Goal: Information Seeking & Learning: Learn about a topic

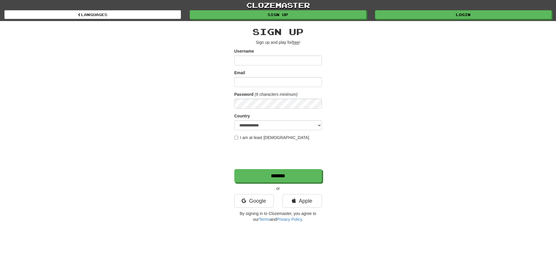
click at [278, 61] on input "Username" at bounding box center [279, 60] width 88 height 10
type input "*"
type input "******"
type input "**********"
click at [235, 135] on label "I am at least 16 years old" at bounding box center [272, 138] width 75 height 6
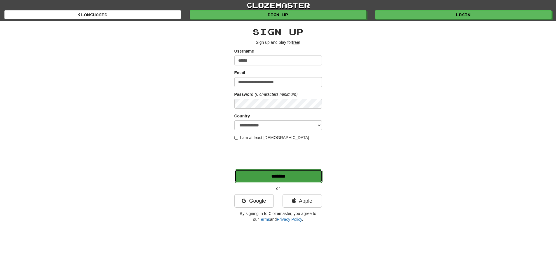
click at [290, 174] on input "*******" at bounding box center [279, 175] width 88 height 13
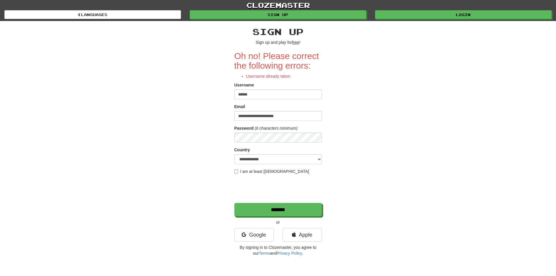
click at [270, 97] on input "******" at bounding box center [279, 94] width 88 height 10
drag, startPoint x: 293, startPoint y: 120, endPoint x: 190, endPoint y: 113, distance: 103.6
click at [190, 113] on div "**********" at bounding box center [278, 140] width 342 height 238
type input "**********"
click at [259, 88] on div "Username" at bounding box center [279, 85] width 88 height 7
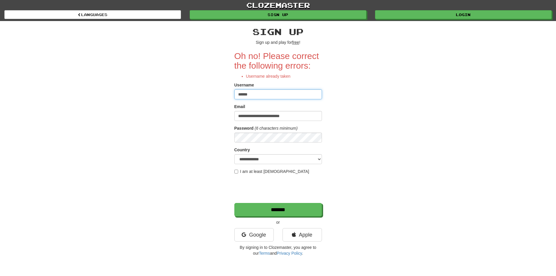
click at [259, 92] on input "******" at bounding box center [279, 94] width 88 height 10
type input "**********"
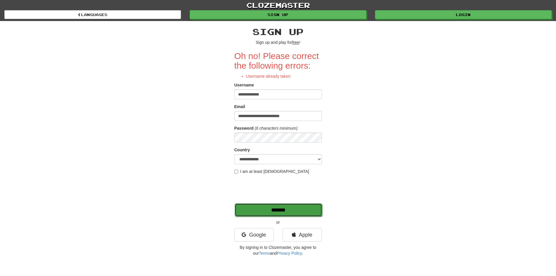
click at [283, 212] on input "*******" at bounding box center [279, 209] width 88 height 13
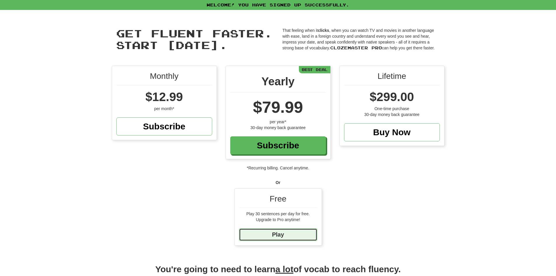
click at [301, 234] on link "Play" at bounding box center [278, 234] width 78 height 13
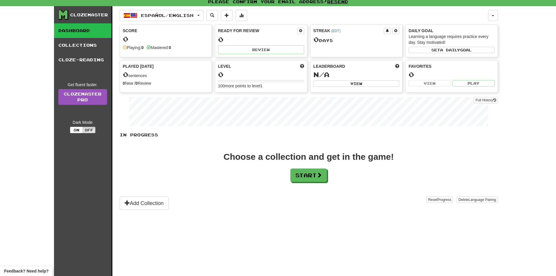
scroll to position [29, 0]
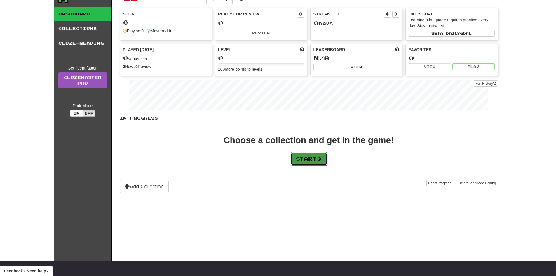
click at [327, 162] on button "Start" at bounding box center [309, 158] width 37 height 13
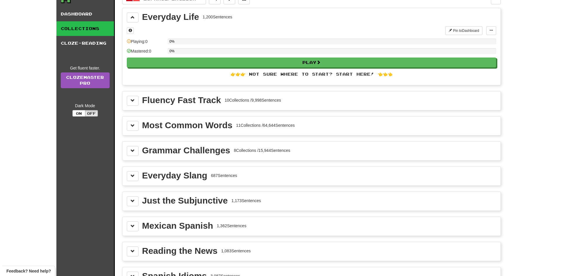
scroll to position [0, 0]
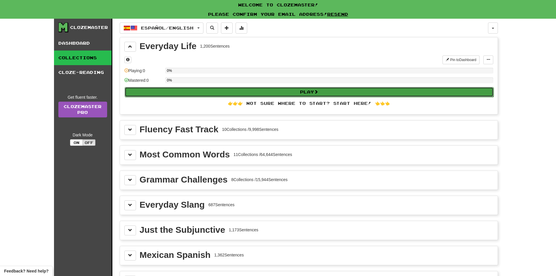
click at [277, 92] on button "Play" at bounding box center [309, 92] width 369 height 10
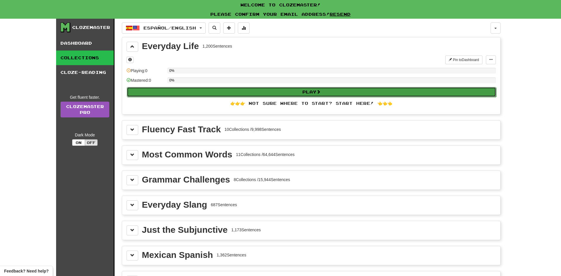
select select "**"
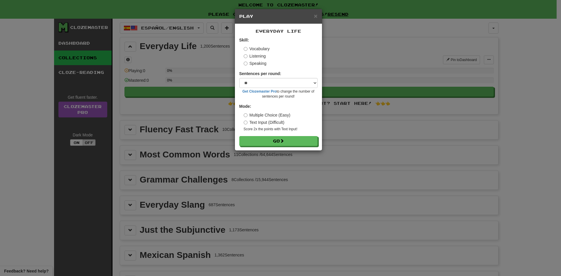
click at [263, 55] on label "Listening" at bounding box center [255, 56] width 22 height 6
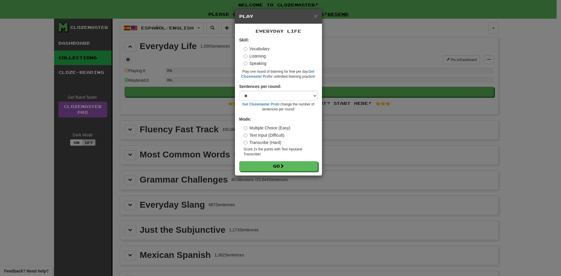
click at [259, 66] on label "Speaking" at bounding box center [255, 63] width 23 height 6
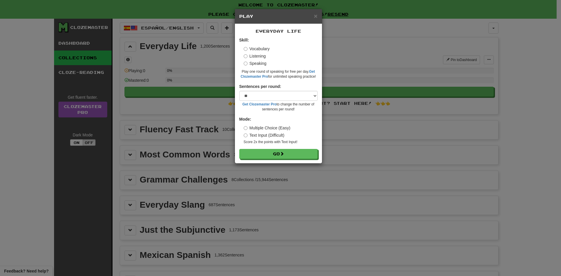
click at [260, 57] on label "Listening" at bounding box center [255, 56] width 22 height 6
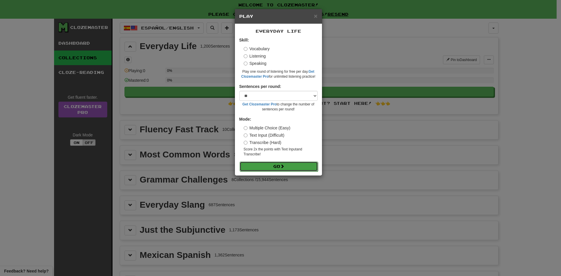
click at [284, 165] on span at bounding box center [282, 166] width 4 height 4
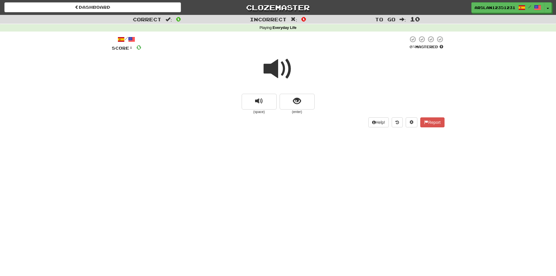
click at [276, 67] on span at bounding box center [278, 68] width 29 height 29
click at [275, 72] on span at bounding box center [278, 68] width 29 height 29
click at [277, 72] on span at bounding box center [278, 68] width 29 height 29
click at [265, 104] on button "replay audio" at bounding box center [259, 102] width 35 height 16
click at [306, 103] on button "show sentence" at bounding box center [297, 102] width 35 height 16
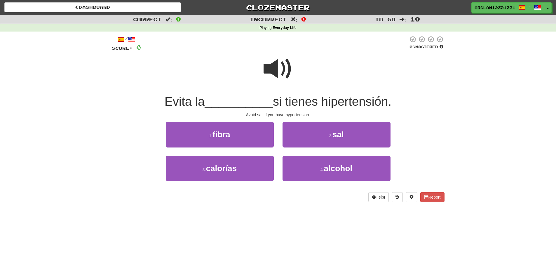
click at [278, 69] on span at bounding box center [278, 68] width 29 height 29
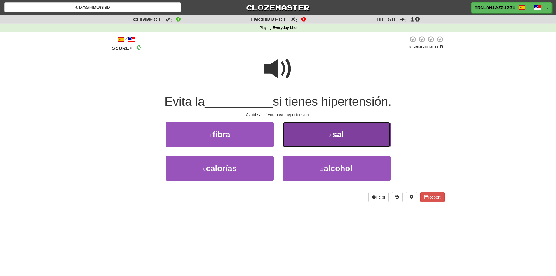
click at [327, 132] on button "2 . sal" at bounding box center [337, 134] width 108 height 25
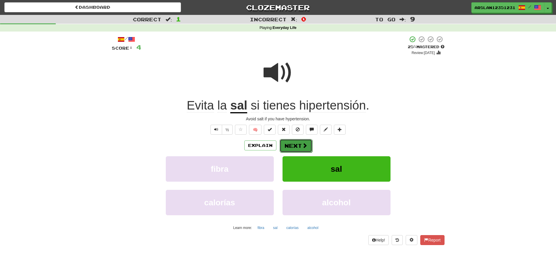
click at [291, 144] on button "Next" at bounding box center [296, 145] width 33 height 13
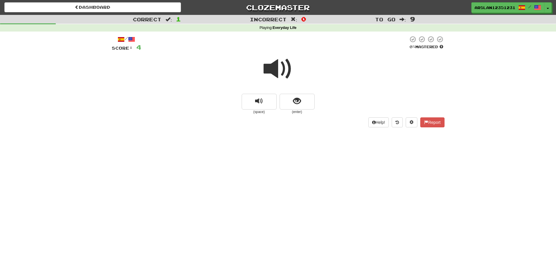
click at [282, 71] on span at bounding box center [278, 68] width 29 height 29
click at [280, 74] on span at bounding box center [278, 68] width 29 height 29
click at [292, 101] on button "show sentence" at bounding box center [297, 102] width 35 height 16
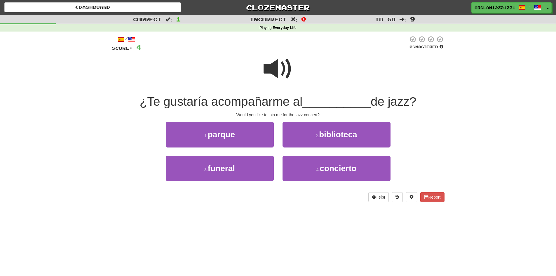
click at [280, 68] on span at bounding box center [278, 68] width 29 height 29
click at [278, 68] on span at bounding box center [278, 68] width 29 height 29
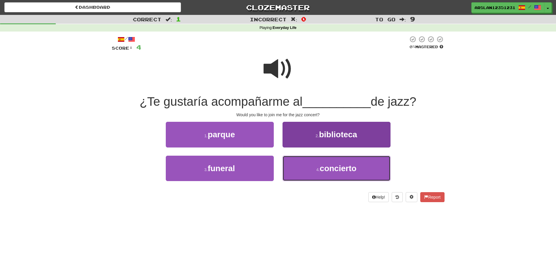
click at [357, 175] on button "4 . concierto" at bounding box center [337, 168] width 108 height 25
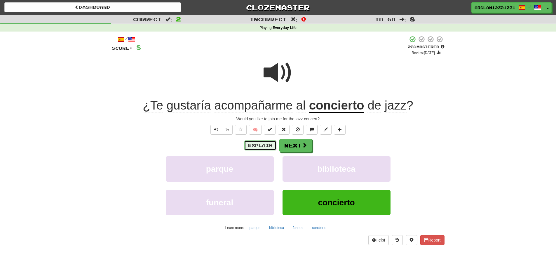
click at [269, 147] on button "Explain" at bounding box center [260, 145] width 32 height 10
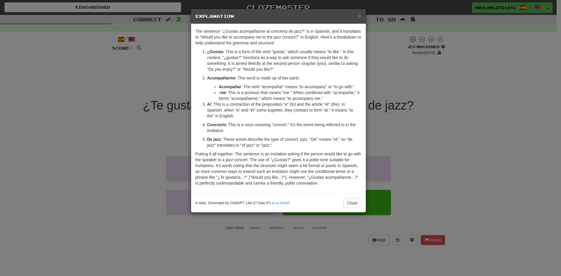
click at [355, 16] on h5 "Explanation" at bounding box center [278, 16] width 166 height 6
click at [361, 16] on div "× Explanation" at bounding box center [278, 16] width 175 height 15
click at [359, 15] on span "×" at bounding box center [359, 16] width 4 height 7
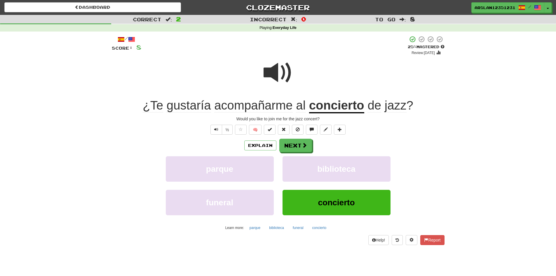
click at [301, 106] on span "al" at bounding box center [301, 105] width 10 height 14
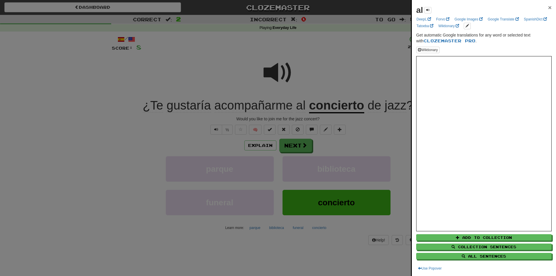
click at [548, 7] on span "×" at bounding box center [550, 7] width 4 height 7
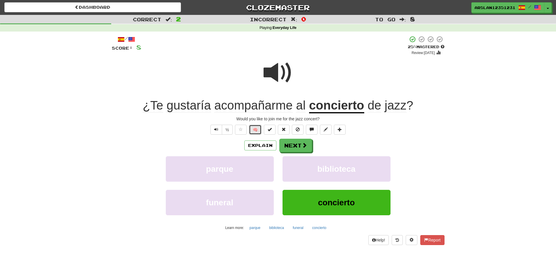
click at [254, 131] on button "🧠" at bounding box center [255, 130] width 13 height 10
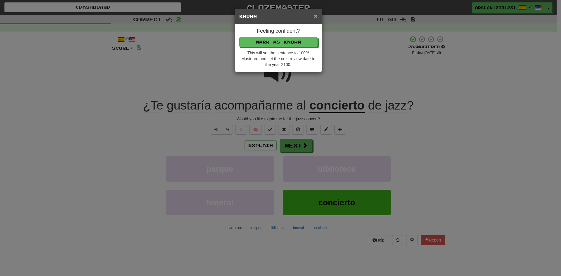
click at [315, 17] on span "×" at bounding box center [316, 16] width 4 height 7
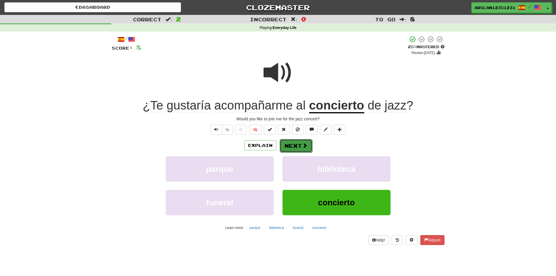
click at [293, 148] on button "Next" at bounding box center [296, 145] width 33 height 13
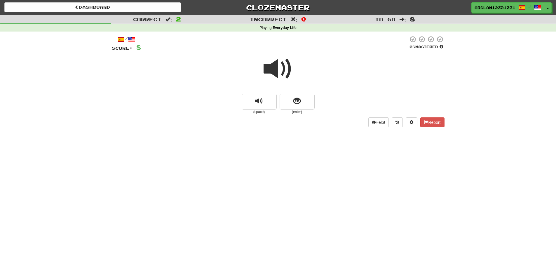
click at [274, 73] on span at bounding box center [278, 68] width 29 height 29
click at [266, 103] on button "replay audio" at bounding box center [259, 102] width 35 height 16
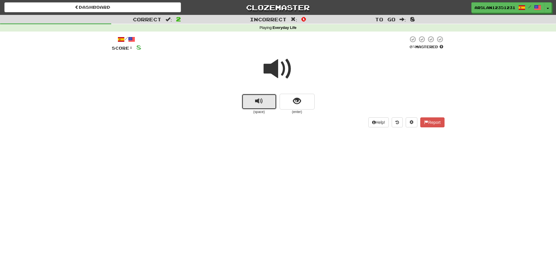
click at [266, 103] on button "replay audio" at bounding box center [259, 102] width 35 height 16
click at [314, 105] on button "show sentence" at bounding box center [297, 102] width 35 height 16
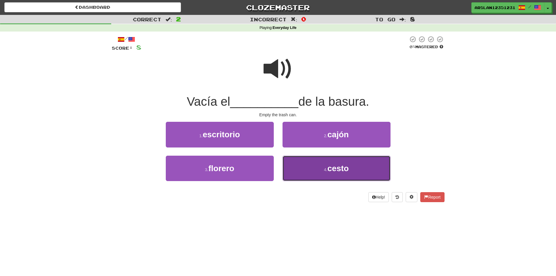
click at [329, 165] on span "cesto" at bounding box center [338, 168] width 21 height 9
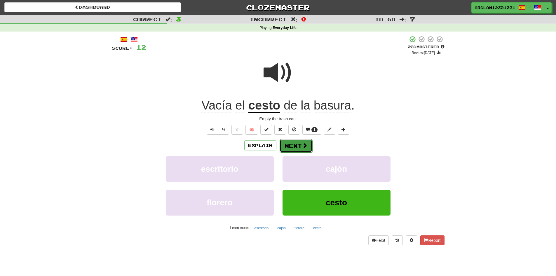
click at [290, 144] on button "Next" at bounding box center [296, 145] width 33 height 13
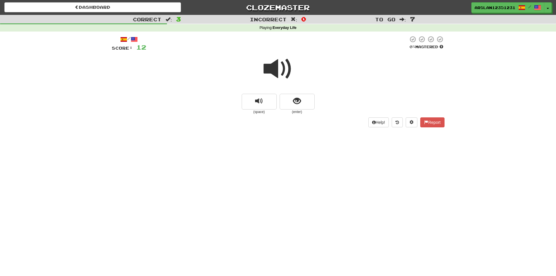
click at [276, 81] on span at bounding box center [278, 68] width 29 height 29
click at [283, 65] on span at bounding box center [278, 68] width 29 height 29
click at [280, 69] on span at bounding box center [278, 68] width 29 height 29
click at [254, 103] on button "replay audio" at bounding box center [259, 102] width 35 height 16
click at [298, 97] on span "show sentence" at bounding box center [297, 101] width 8 height 8
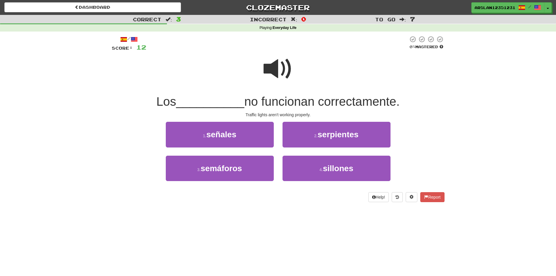
click at [268, 61] on span at bounding box center [278, 68] width 29 height 29
click at [277, 72] on span at bounding box center [278, 68] width 29 height 29
click at [269, 70] on span at bounding box center [278, 68] width 29 height 29
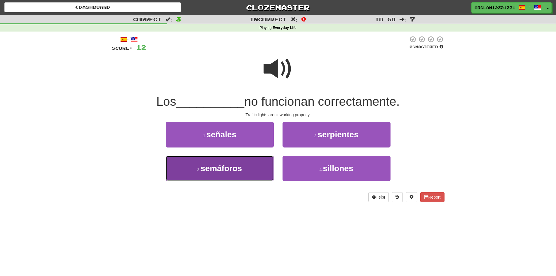
click at [223, 172] on span "semáforos" at bounding box center [221, 168] width 41 height 9
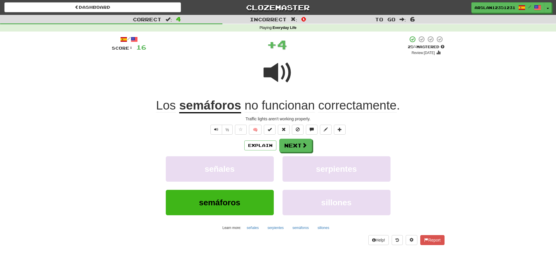
click at [212, 102] on u "semáforos" at bounding box center [210, 105] width 62 height 15
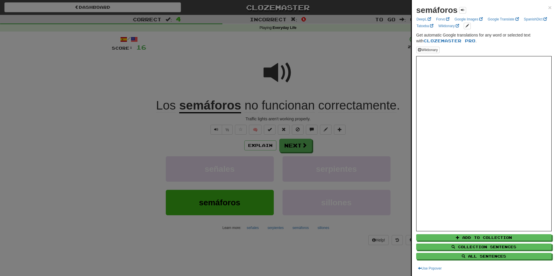
click at [270, 104] on div at bounding box center [278, 138] width 556 height 276
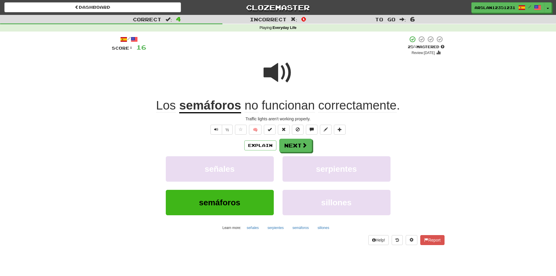
click at [284, 109] on span "funcionan" at bounding box center [288, 105] width 53 height 14
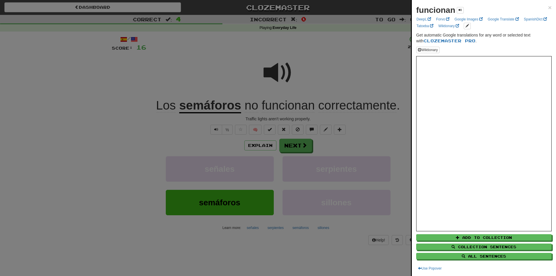
click at [386, 72] on div at bounding box center [278, 138] width 556 height 276
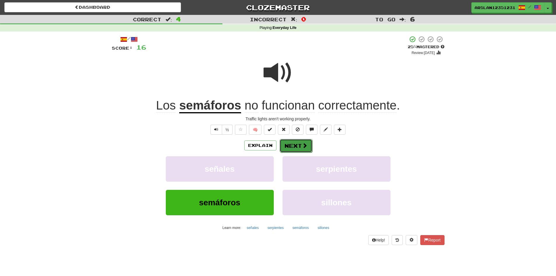
click at [293, 145] on button "Next" at bounding box center [296, 145] width 33 height 13
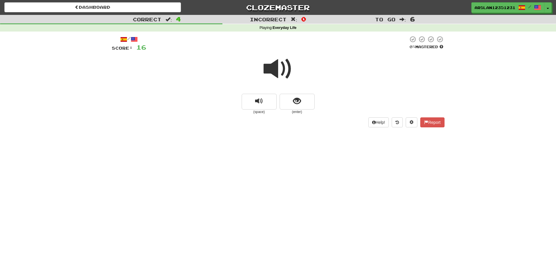
click at [274, 69] on span at bounding box center [278, 68] width 29 height 29
drag, startPoint x: 283, startPoint y: 58, endPoint x: 282, endPoint y: 66, distance: 7.9
click at [282, 61] on span at bounding box center [278, 68] width 29 height 29
click at [277, 66] on span at bounding box center [278, 68] width 29 height 29
click at [311, 94] on button "show sentence" at bounding box center [297, 102] width 35 height 16
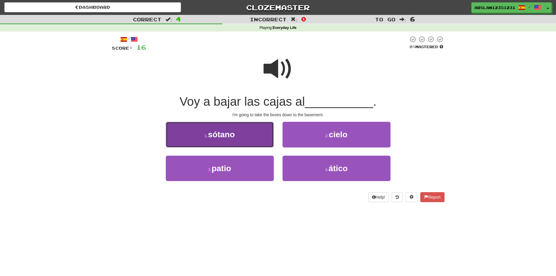
click at [245, 136] on button "1 . sótano" at bounding box center [220, 134] width 108 height 25
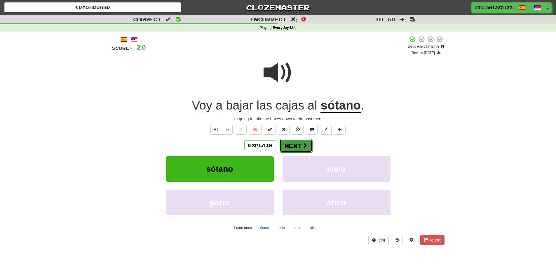
click at [295, 146] on button "Next" at bounding box center [296, 145] width 33 height 13
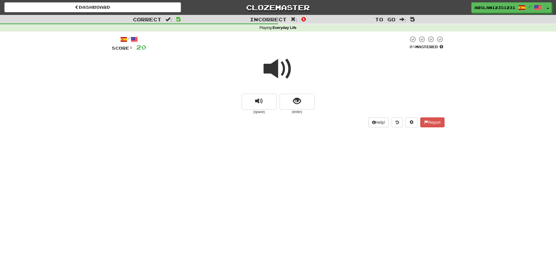
click at [285, 68] on span at bounding box center [278, 68] width 29 height 29
click at [298, 100] on span "show sentence" at bounding box center [297, 101] width 8 height 8
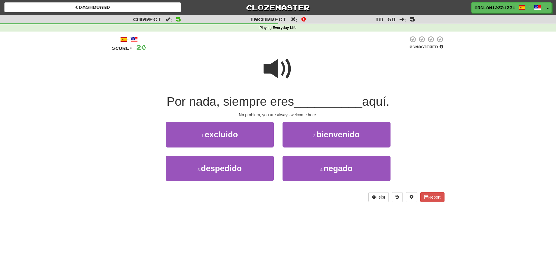
click at [281, 66] on span at bounding box center [278, 68] width 29 height 29
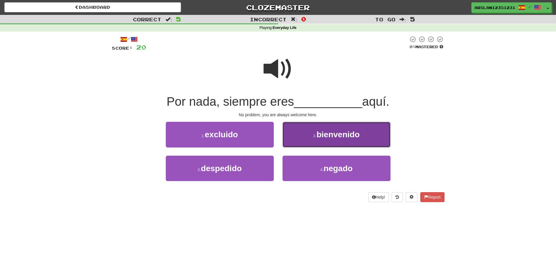
click at [357, 139] on button "2 . bienvenido" at bounding box center [337, 134] width 108 height 25
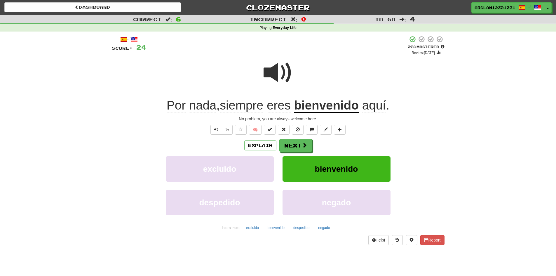
click at [267, 104] on span "siempre" at bounding box center [279, 105] width 24 height 14
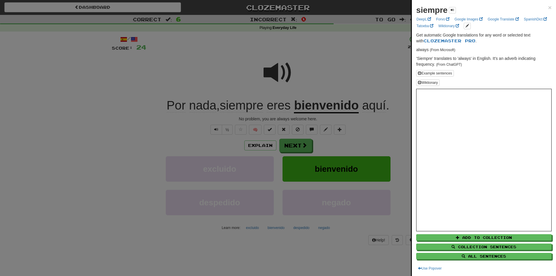
click at [388, 139] on div at bounding box center [278, 138] width 556 height 276
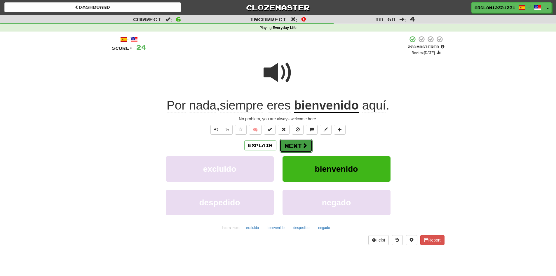
click at [298, 144] on button "Next" at bounding box center [296, 145] width 33 height 13
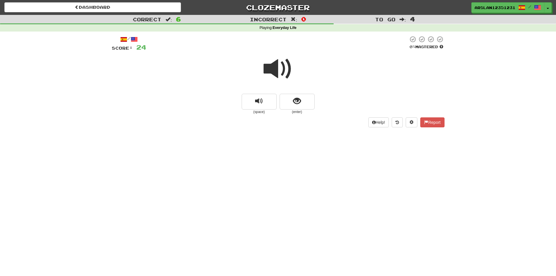
click at [282, 71] on span at bounding box center [278, 68] width 29 height 29
click at [272, 75] on span at bounding box center [278, 68] width 29 height 29
click at [275, 69] on span at bounding box center [278, 68] width 29 height 29
click at [302, 97] on button "show sentence" at bounding box center [297, 102] width 35 height 16
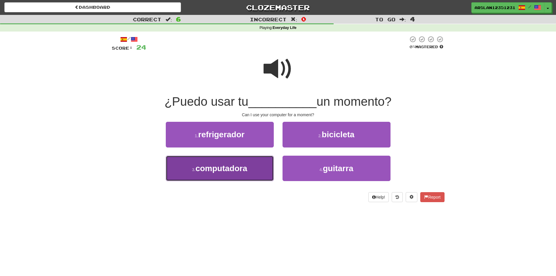
click at [232, 168] on span "computadora" at bounding box center [222, 168] width 52 height 9
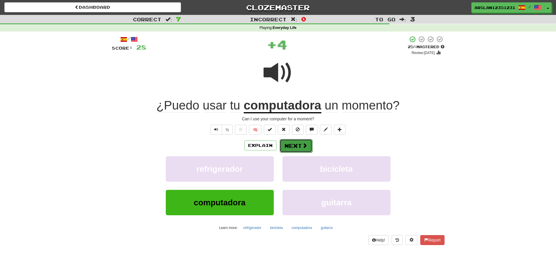
click at [308, 146] on button "Next" at bounding box center [296, 145] width 33 height 13
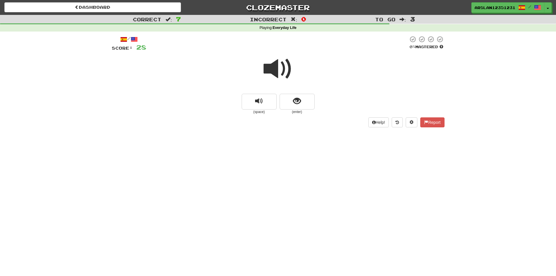
drag, startPoint x: 284, startPoint y: 70, endPoint x: 280, endPoint y: 74, distance: 4.8
click at [282, 73] on span at bounding box center [278, 68] width 29 height 29
click at [302, 103] on button "show sentence" at bounding box center [297, 102] width 35 height 16
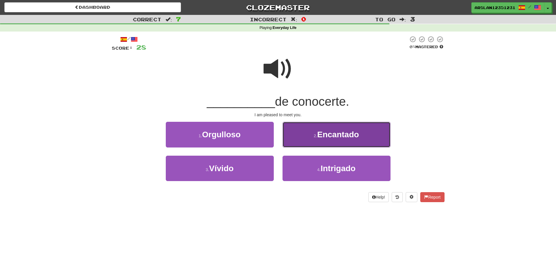
click at [314, 136] on small "2 ." at bounding box center [316, 135] width 4 height 5
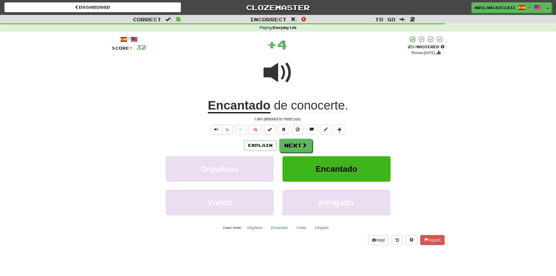
click at [239, 105] on u "Encantado" at bounding box center [239, 105] width 63 height 15
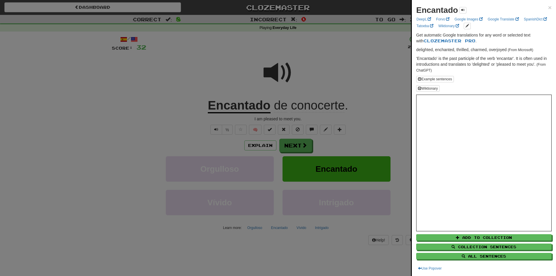
click at [341, 77] on div at bounding box center [278, 138] width 556 height 276
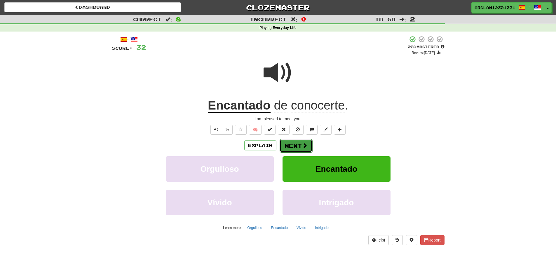
click at [302, 147] on span at bounding box center [304, 145] width 5 height 5
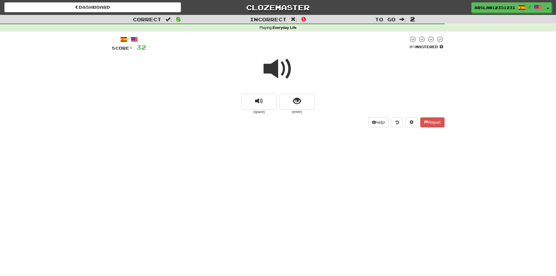
click at [277, 63] on span at bounding box center [278, 68] width 29 height 29
click at [272, 69] on span at bounding box center [278, 68] width 29 height 29
click at [291, 99] on button "show sentence" at bounding box center [297, 102] width 35 height 16
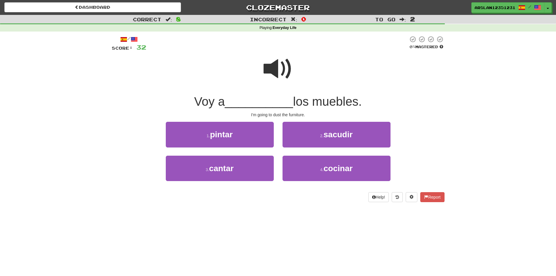
click at [278, 67] on span at bounding box center [278, 68] width 29 height 29
click at [278, 69] on span at bounding box center [278, 68] width 29 height 29
click at [276, 69] on span at bounding box center [278, 68] width 29 height 29
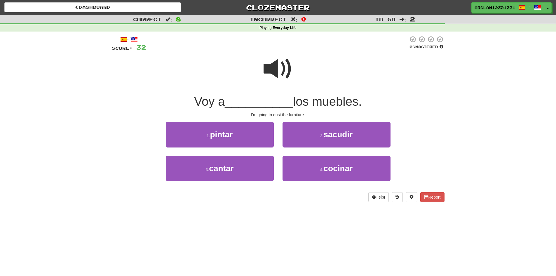
click at [276, 69] on span at bounding box center [278, 68] width 29 height 29
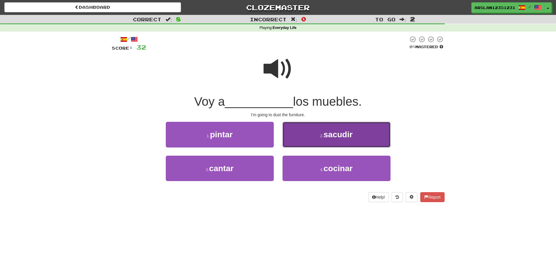
click at [312, 130] on button "2 . sacudir" at bounding box center [337, 134] width 108 height 25
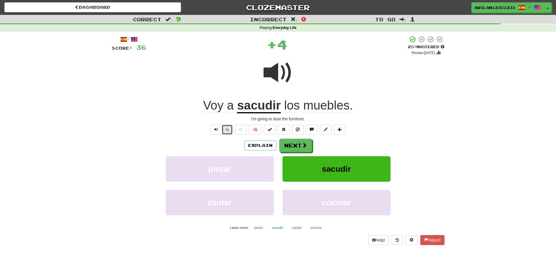
click at [232, 133] on button "½" at bounding box center [227, 130] width 11 height 10
click at [230, 127] on button "½" at bounding box center [227, 130] width 11 height 10
click at [232, 129] on button "½" at bounding box center [227, 130] width 11 height 10
click at [305, 144] on span at bounding box center [304, 145] width 5 height 5
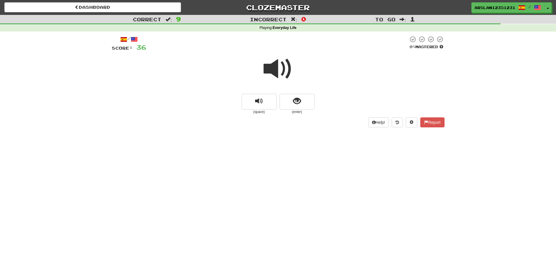
click at [280, 74] on span at bounding box center [278, 68] width 29 height 29
click at [280, 71] on span at bounding box center [278, 68] width 29 height 29
click at [298, 97] on span "show sentence" at bounding box center [297, 101] width 8 height 8
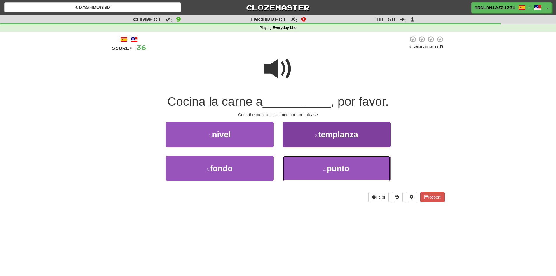
click at [324, 167] on button "4 . punto" at bounding box center [337, 168] width 108 height 25
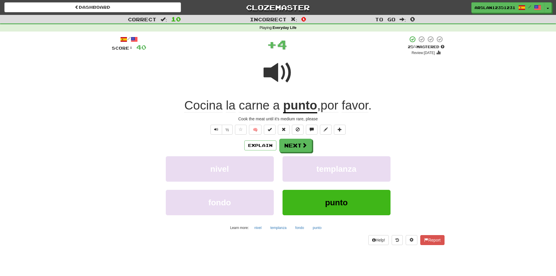
click at [291, 110] on u "punto" at bounding box center [300, 105] width 34 height 15
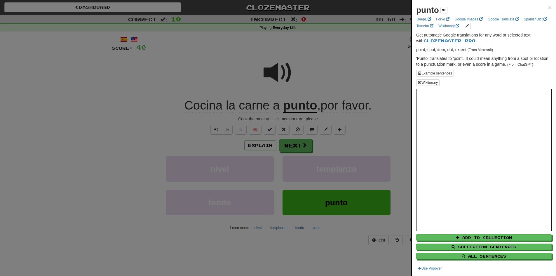
click at [360, 73] on div at bounding box center [278, 138] width 556 height 276
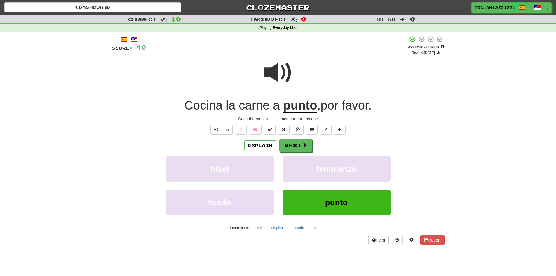
click at [226, 105] on span "Cocina" at bounding box center [231, 105] width 10 height 14
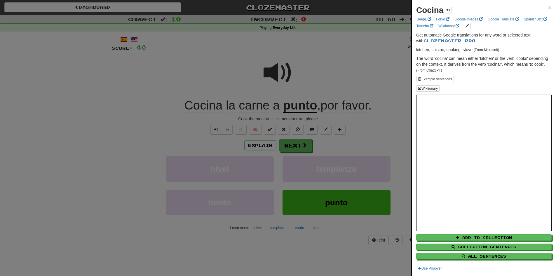
click at [334, 52] on div at bounding box center [278, 138] width 556 height 276
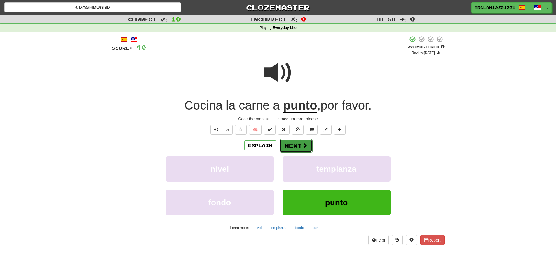
click at [301, 143] on button "Next" at bounding box center [296, 145] width 33 height 13
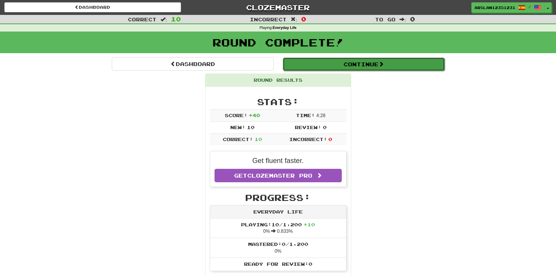
click at [340, 67] on button "Continue" at bounding box center [364, 64] width 162 height 13
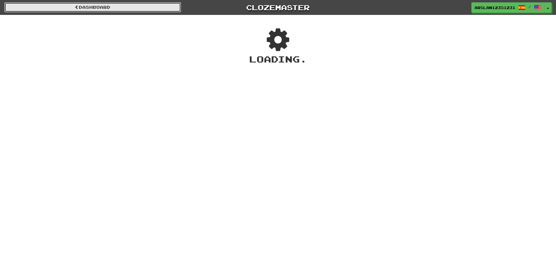
click at [81, 11] on link "Dashboard" at bounding box center [92, 7] width 177 height 10
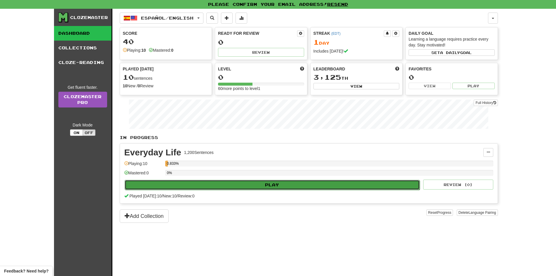
click at [288, 187] on button "Play" at bounding box center [273, 185] width 296 height 10
select select "**"
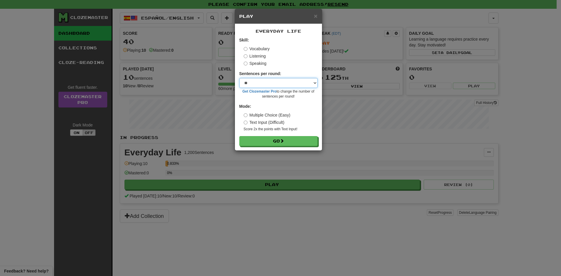
click at [283, 84] on select "* ** ** ** ** ** *** ********" at bounding box center [278, 83] width 78 height 10
click at [268, 82] on select "* ** ** ** ** ** *** ********" at bounding box center [278, 83] width 78 height 10
click at [270, 141] on button "Go" at bounding box center [278, 141] width 78 height 10
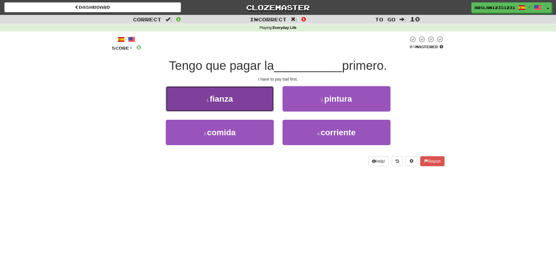
click at [226, 104] on button "1 . fianza" at bounding box center [220, 98] width 108 height 25
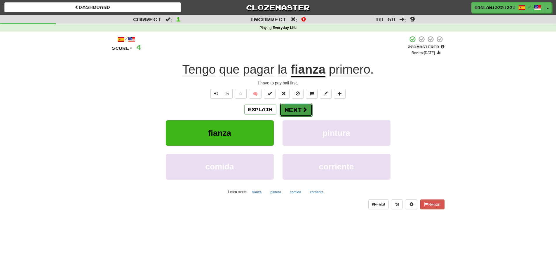
click at [298, 107] on button "Next" at bounding box center [296, 109] width 33 height 13
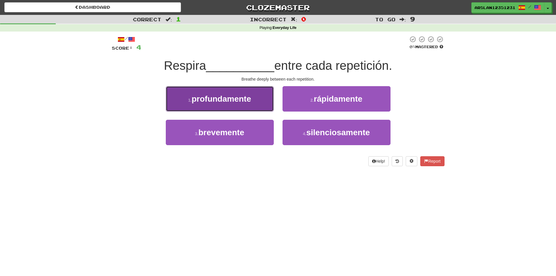
click at [213, 102] on span "profundamente" at bounding box center [222, 98] width 60 height 9
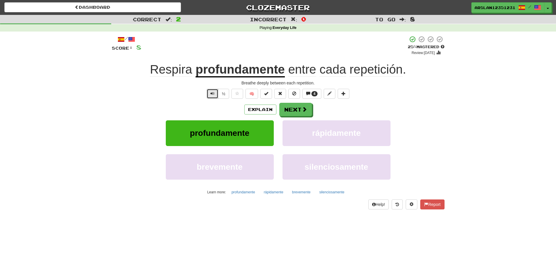
click at [212, 96] on button "Text-to-speech controls" at bounding box center [213, 94] width 12 height 10
click at [303, 109] on span at bounding box center [304, 109] width 5 height 5
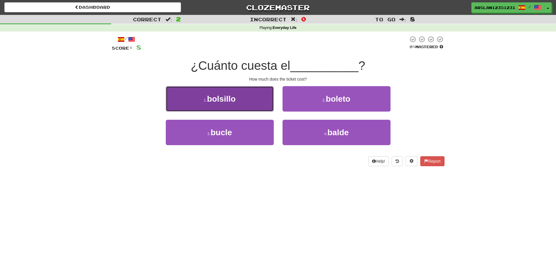
click at [244, 110] on button "1 . [GEOGRAPHIC_DATA]" at bounding box center [220, 98] width 108 height 25
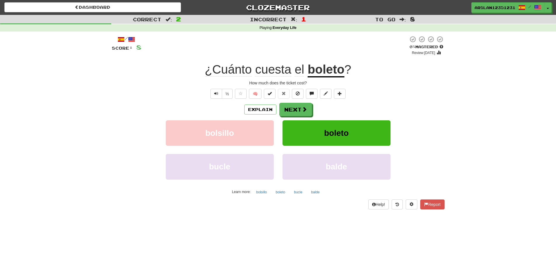
click at [295, 69] on span "cuesta" at bounding box center [300, 69] width 10 height 14
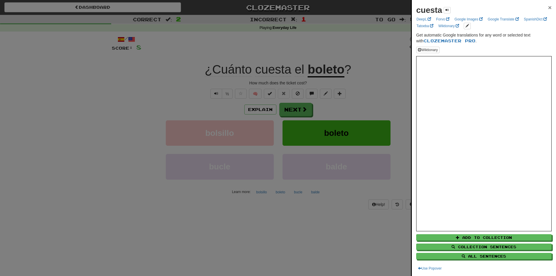
click at [548, 6] on span "×" at bounding box center [550, 7] width 4 height 7
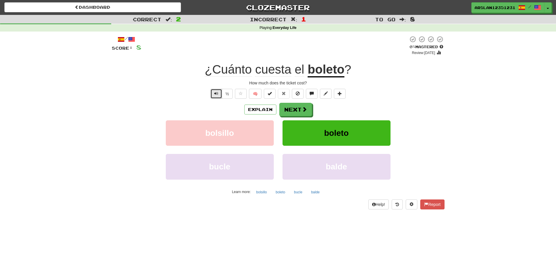
click at [216, 93] on span "Text-to-speech controls" at bounding box center [216, 93] width 4 height 4
click at [296, 110] on button "Next" at bounding box center [296, 109] width 33 height 13
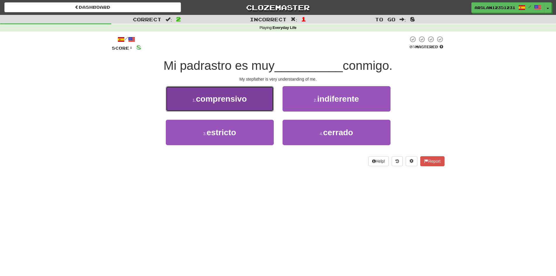
click at [224, 106] on button "1 . comprensivo" at bounding box center [220, 98] width 108 height 25
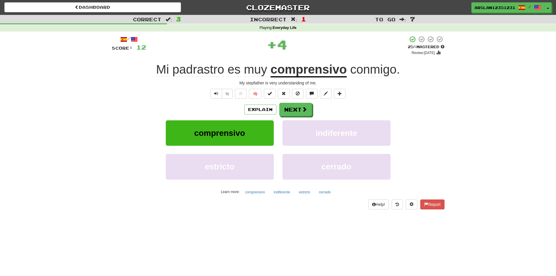
click at [372, 64] on span "conmigo" at bounding box center [373, 69] width 46 height 14
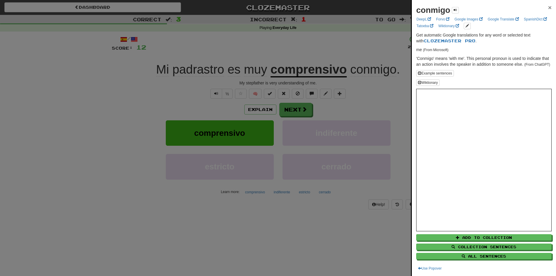
click at [548, 8] on span "×" at bounding box center [550, 7] width 4 height 7
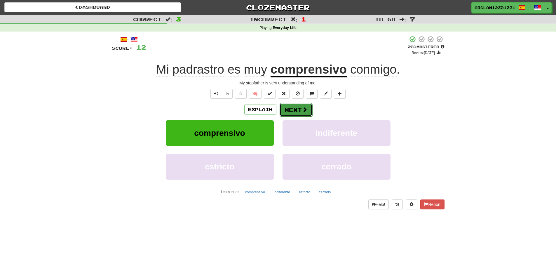
click at [302, 110] on span at bounding box center [304, 109] width 5 height 5
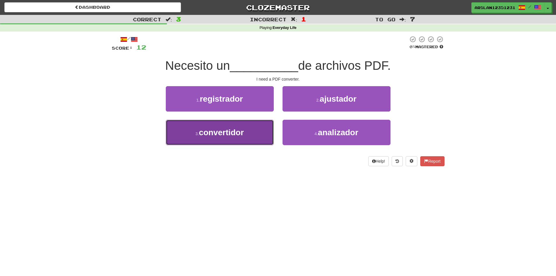
click at [256, 132] on button "3 . convertidor" at bounding box center [220, 132] width 108 height 25
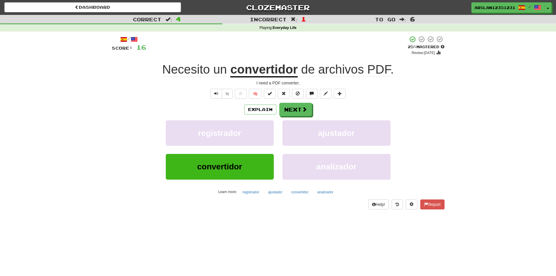
click at [330, 71] on span "archivos" at bounding box center [341, 69] width 46 height 14
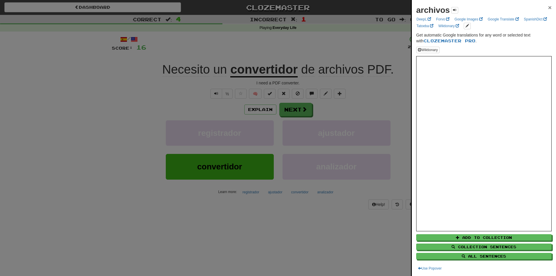
click at [548, 7] on span "×" at bounding box center [550, 7] width 4 height 7
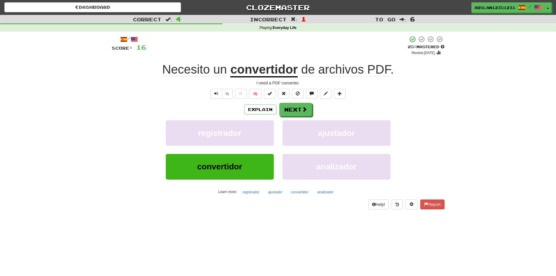
click at [273, 118] on div "Explain Next registrador ajustador convertidor analizador Learn more: registrad…" at bounding box center [278, 150] width 333 height 94
click at [306, 107] on span at bounding box center [304, 109] width 5 height 5
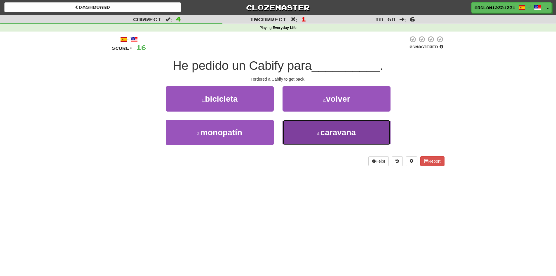
click at [336, 137] on button "4 . caravana" at bounding box center [337, 132] width 108 height 25
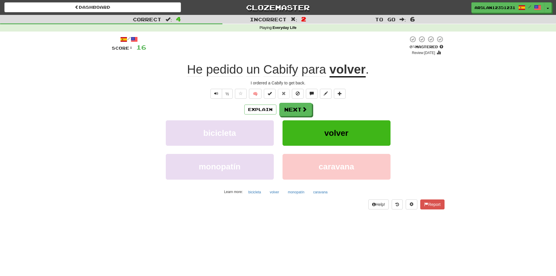
click at [349, 71] on u "volver" at bounding box center [348, 69] width 36 height 15
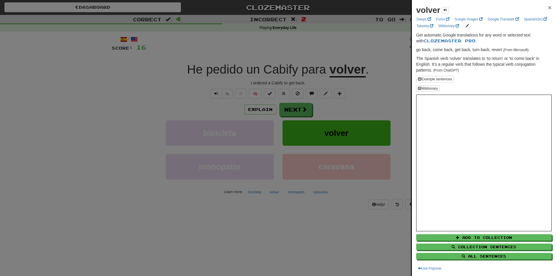
click at [548, 4] on span "×" at bounding box center [550, 7] width 4 height 7
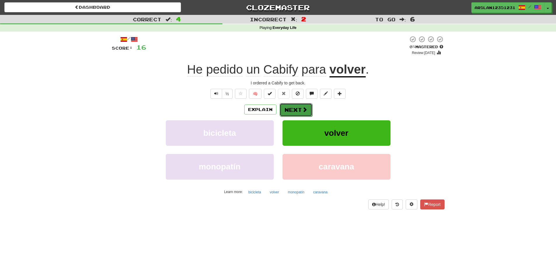
click at [297, 108] on button "Next" at bounding box center [296, 109] width 33 height 13
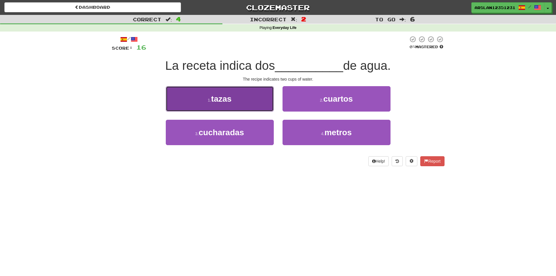
click at [242, 95] on button "1 . [GEOGRAPHIC_DATA]" at bounding box center [220, 98] width 108 height 25
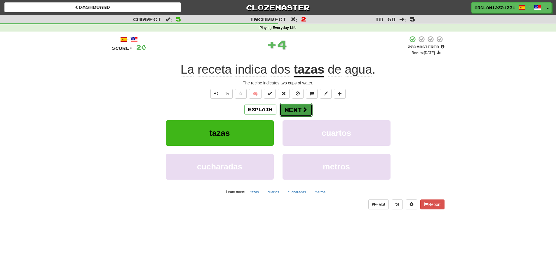
click at [300, 111] on button "Next" at bounding box center [296, 109] width 33 height 13
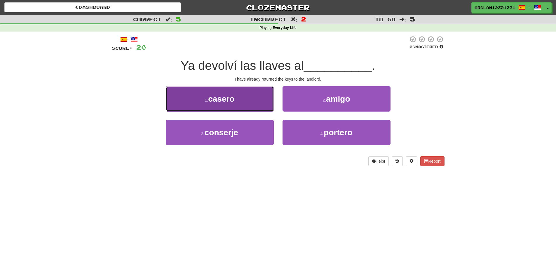
click at [252, 104] on button "1 . [GEOGRAPHIC_DATA]" at bounding box center [220, 98] width 108 height 25
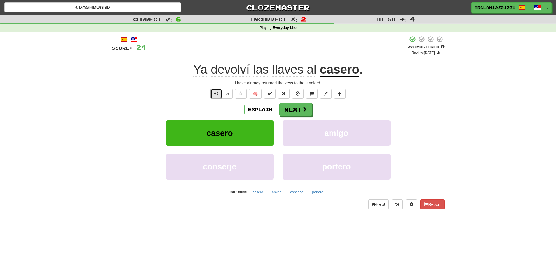
click at [216, 95] on span "Text-to-speech controls" at bounding box center [216, 93] width 4 height 4
click at [228, 97] on button "½" at bounding box center [227, 94] width 11 height 10
click at [300, 112] on button "Next" at bounding box center [296, 109] width 33 height 13
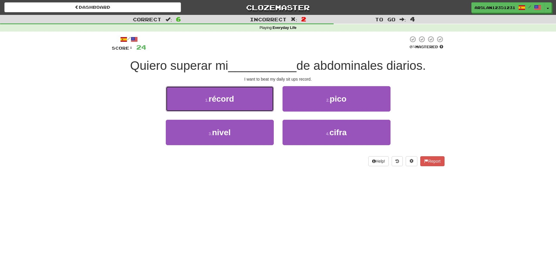
drag, startPoint x: 223, startPoint y: 95, endPoint x: 555, endPoint y: 82, distance: 332.3
click at [253, 106] on button "1 . récord" at bounding box center [220, 98] width 108 height 25
